Goal: Task Accomplishment & Management: Use online tool/utility

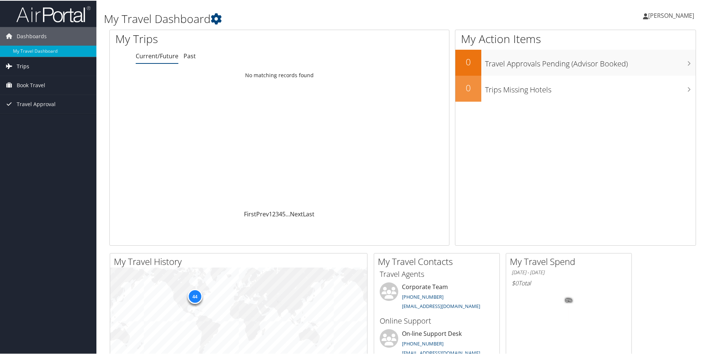
click at [39, 64] on link "Trips" at bounding box center [48, 65] width 96 height 19
click at [36, 83] on link "Current/Future Trips" at bounding box center [48, 80] width 96 height 11
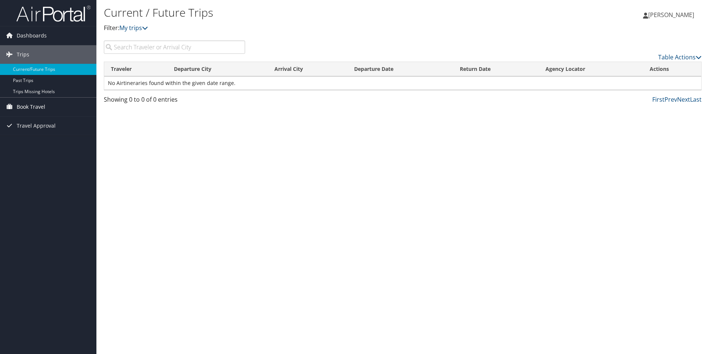
click at [35, 107] on span "Book Travel" at bounding box center [31, 106] width 29 height 19
click at [37, 143] on link "Book/Manage Online Trips" at bounding box center [48, 143] width 96 height 11
